Goal: Task Accomplishment & Management: Use online tool/utility

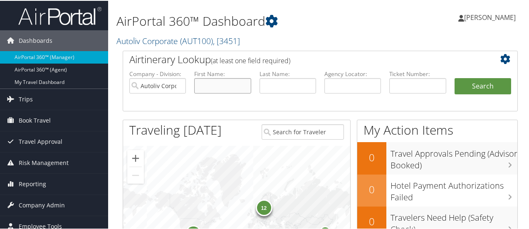
click at [242, 85] on input "text" at bounding box center [222, 84] width 57 height 15
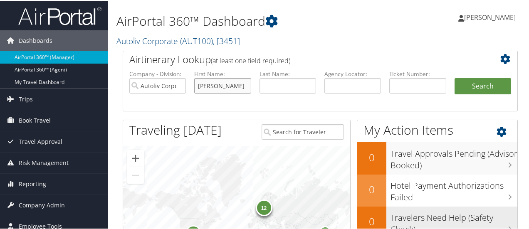
type input "mariam"
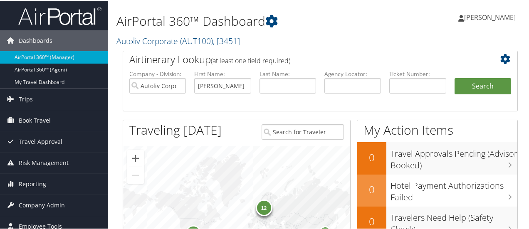
click at [303, 184] on div "81 12 5 4" at bounding box center [236, 233] width 227 height 177
click at [238, 83] on input "text" at bounding box center [222, 84] width 57 height 15
type input "mariam"
click at [454, 77] on button "Search" at bounding box center [482, 85] width 57 height 17
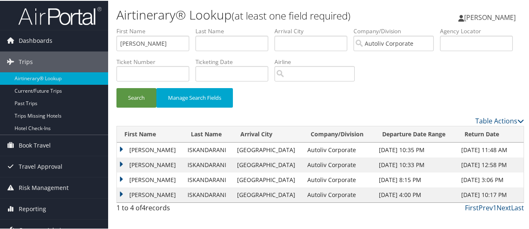
click at [122, 146] on td "MARIAM" at bounding box center [150, 149] width 67 height 15
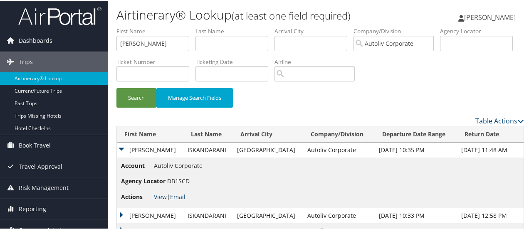
click at [180, 194] on link "Email" at bounding box center [177, 196] width 15 height 8
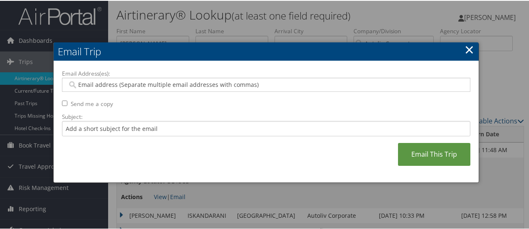
click at [140, 83] on input "Email Address(es):" at bounding box center [266, 84] width 398 height 8
type input "ela.w"
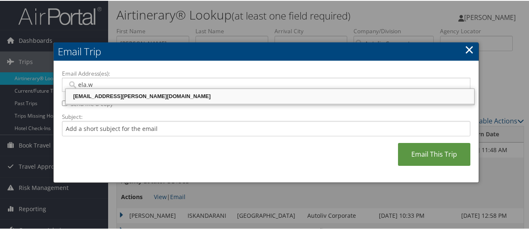
click at [139, 95] on div "ELA.WOJTKOWSKI@AUTOLIV.COM" at bounding box center [270, 95] width 406 height 8
type input "ELA.WOJTKOWSKI@AUTOLIV.COM"
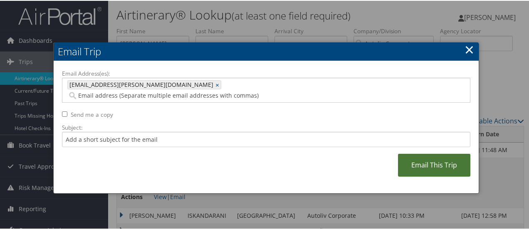
click at [436, 153] on link "Email This Trip" at bounding box center [434, 164] width 72 height 23
